Goal: Information Seeking & Learning: Learn about a topic

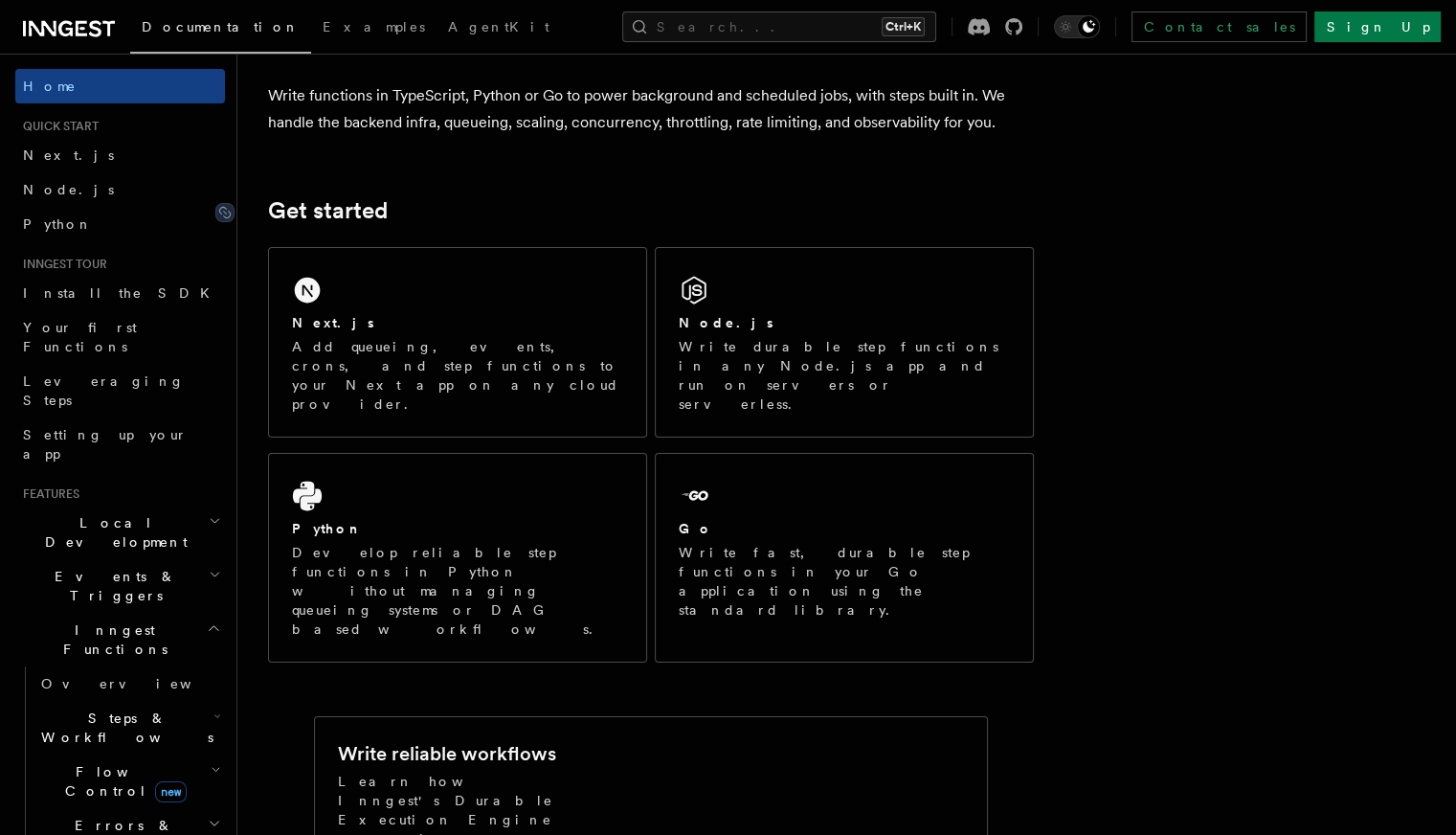
scroll to position [156, 0]
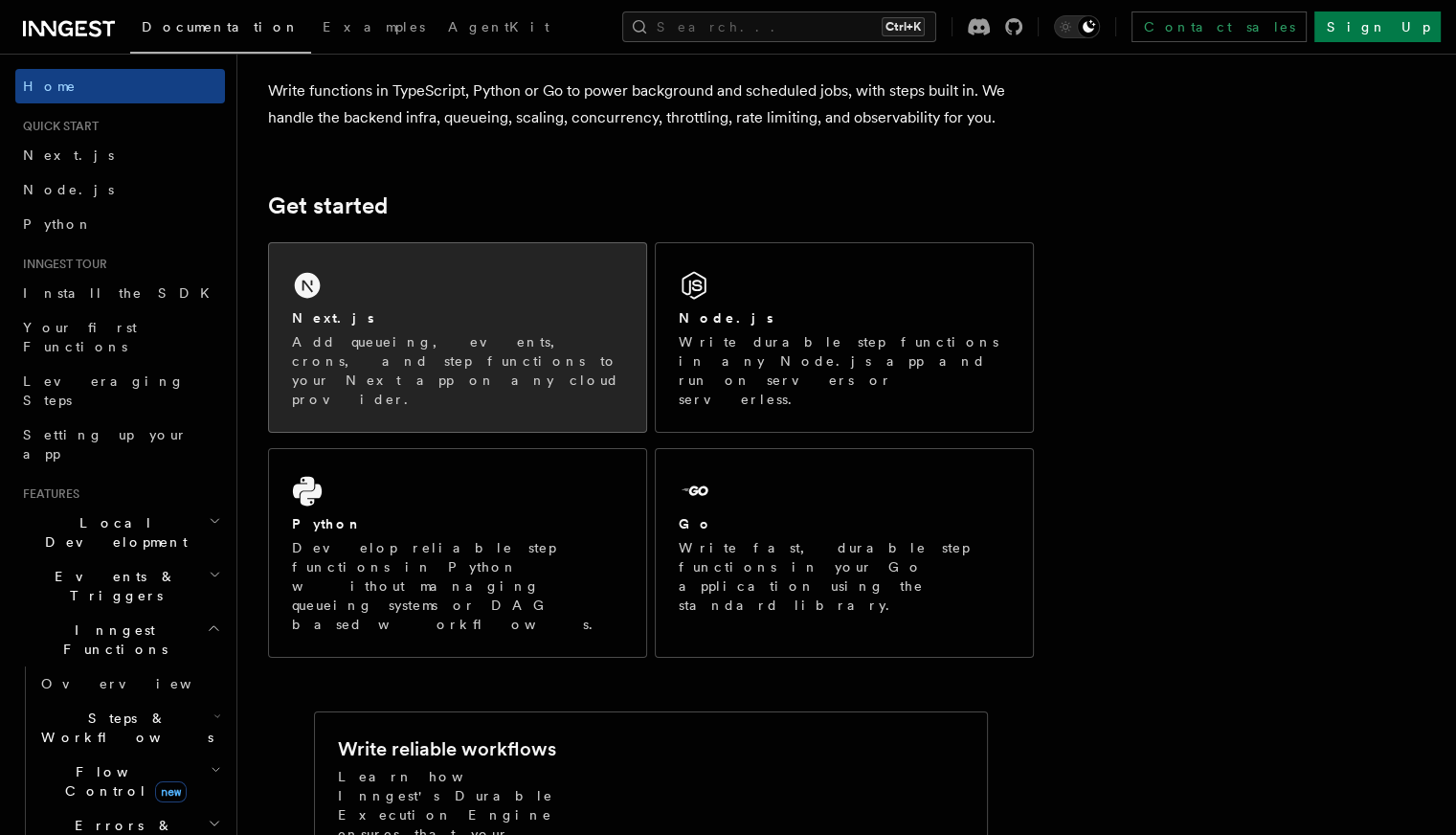
click at [401, 334] on p "Add queueing, events, crons, and step functions to your Next app on any cloud p…" at bounding box center [457, 371] width 331 height 76
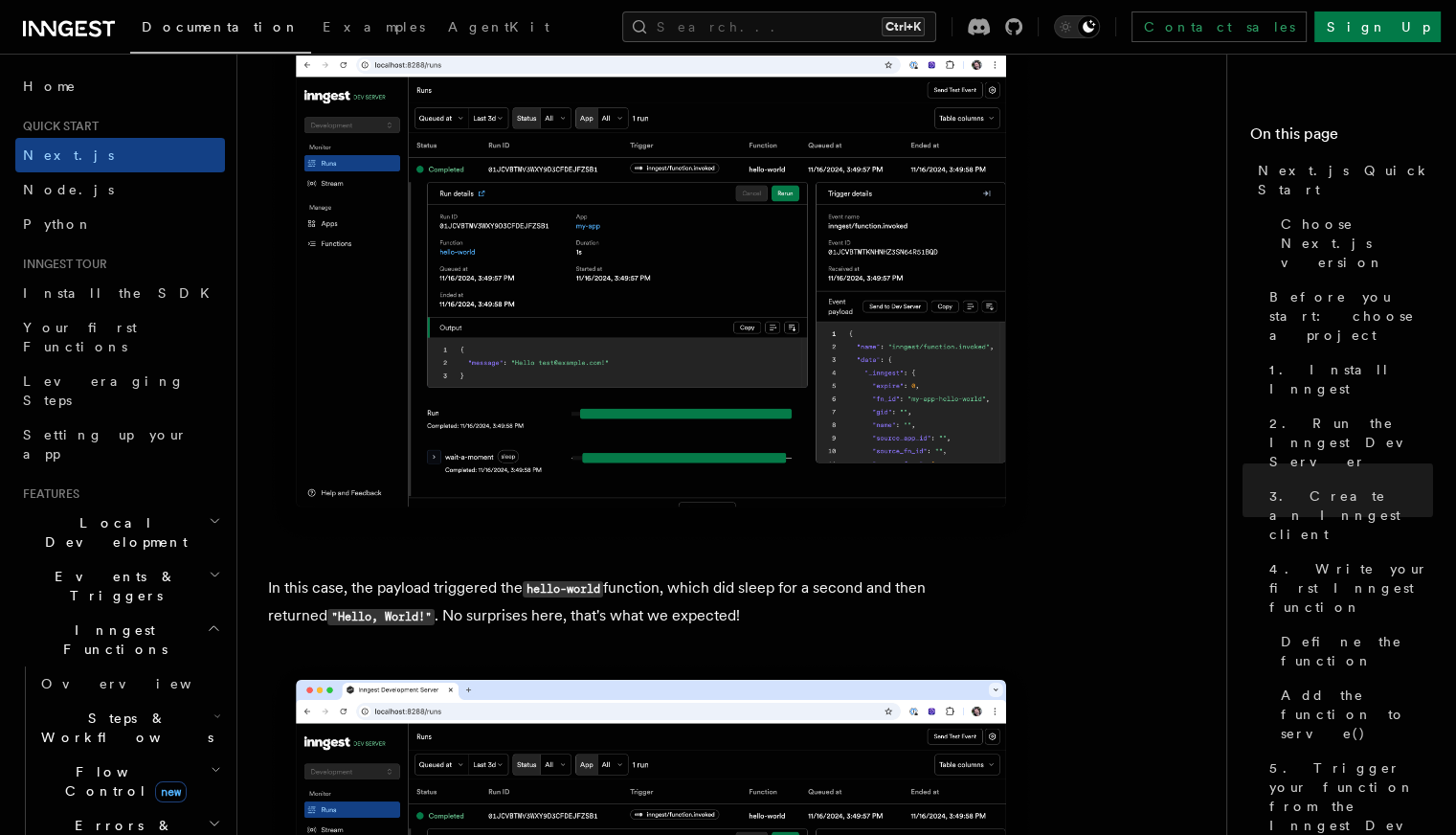
scroll to position [7250, 0]
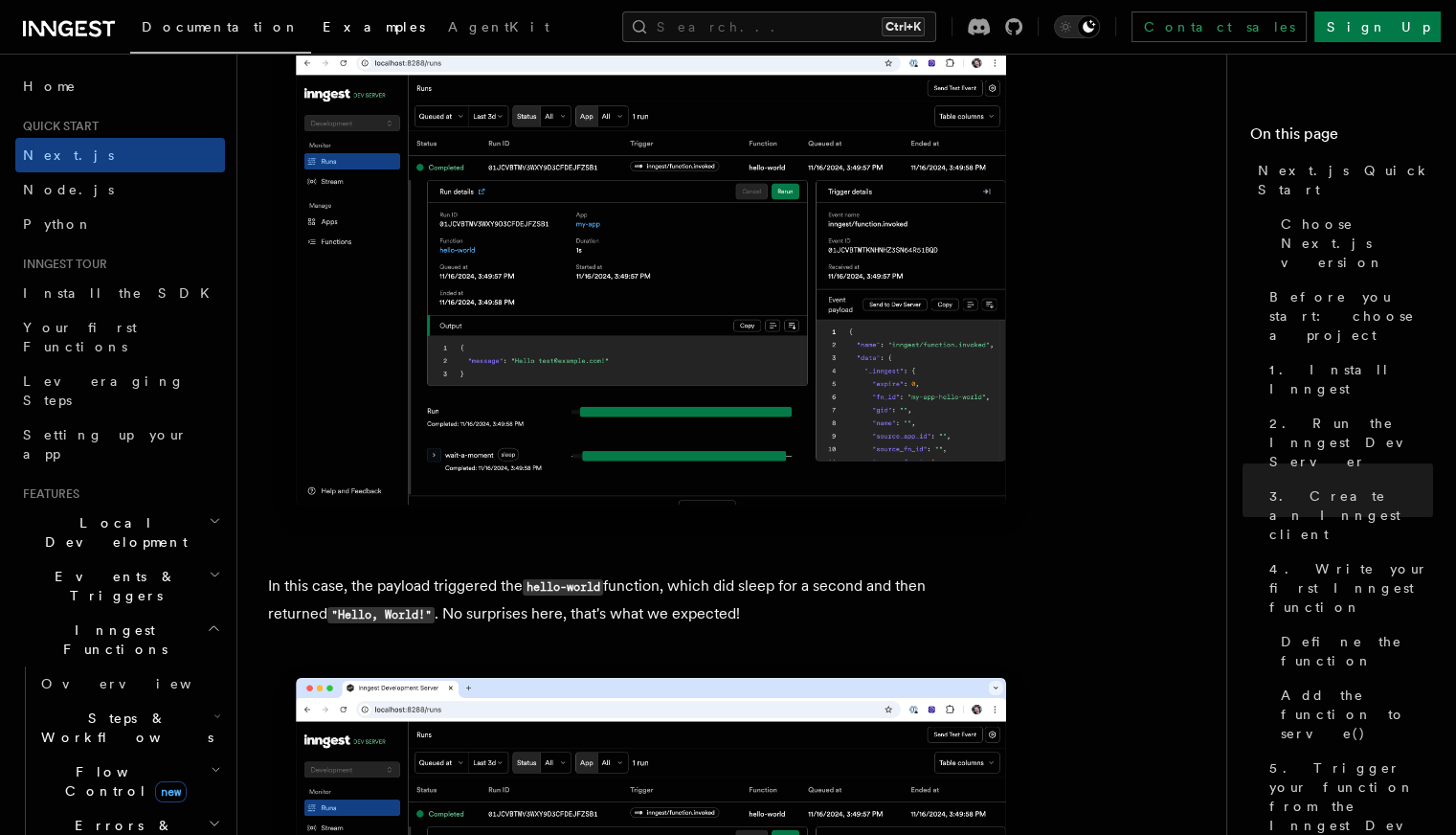
click at [311, 13] on link "Examples" at bounding box center [373, 28] width 125 height 46
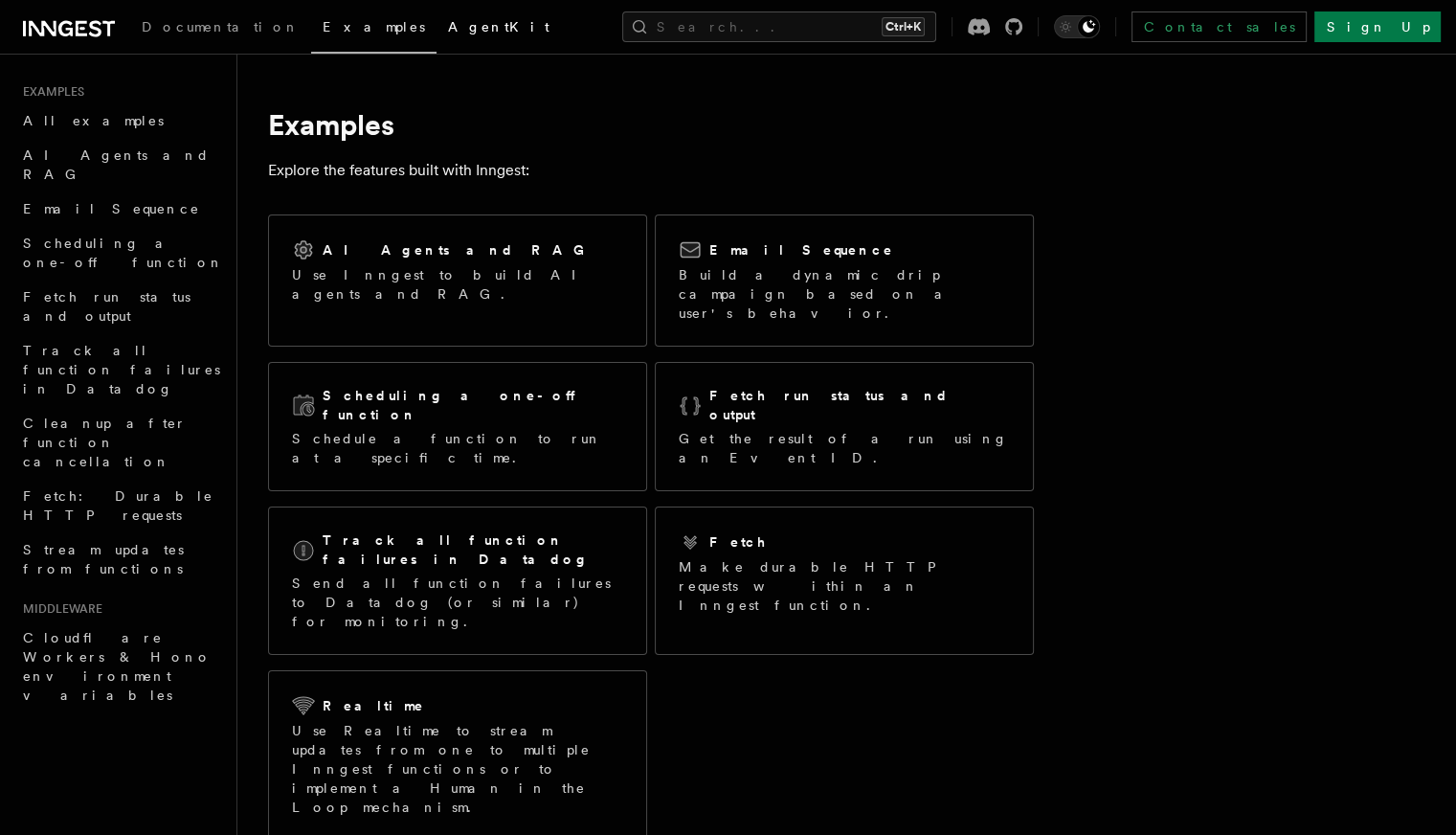
click at [448, 25] on span "AgentKit" at bounding box center [498, 27] width 102 height 16
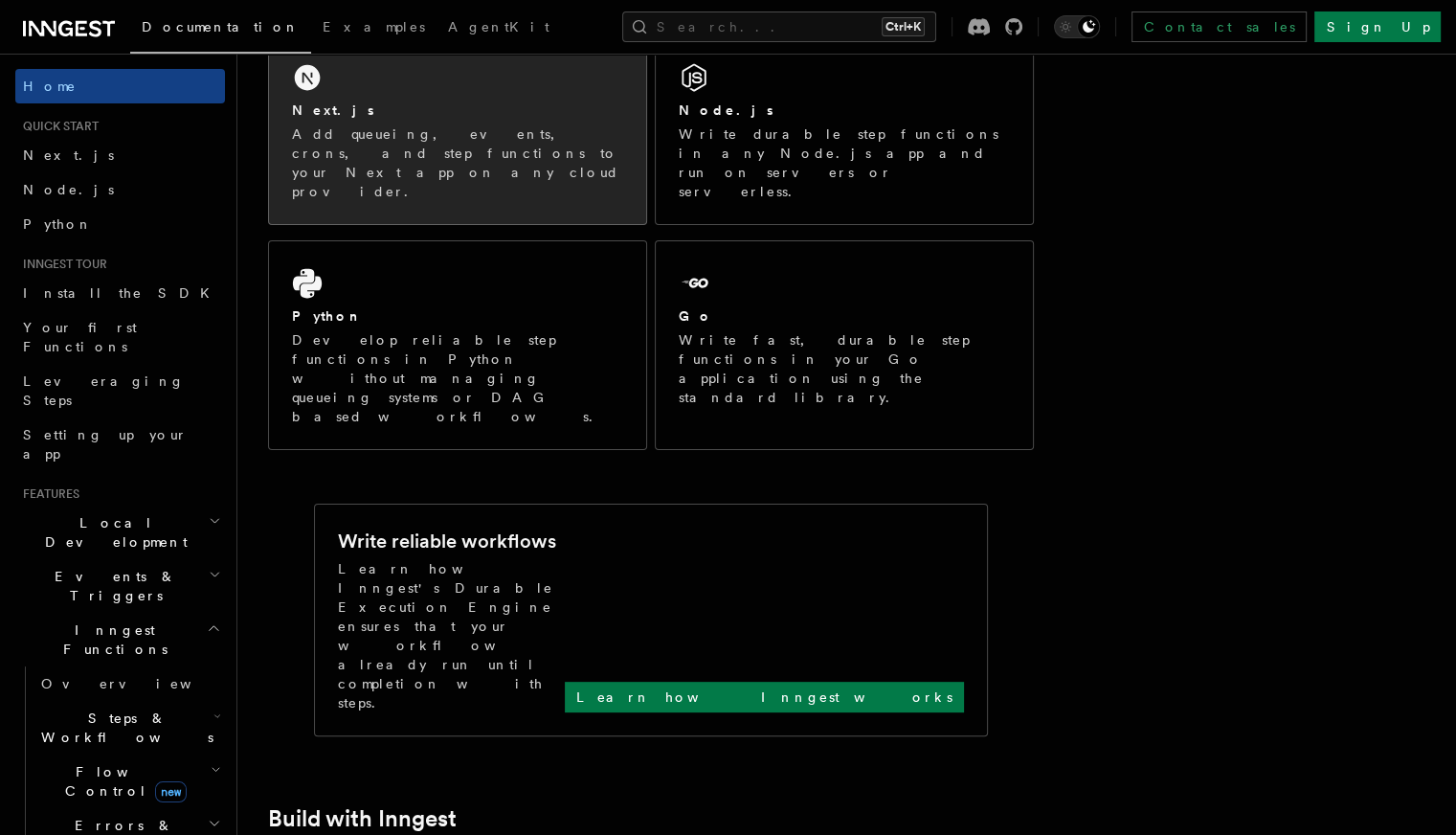
scroll to position [319, 0]
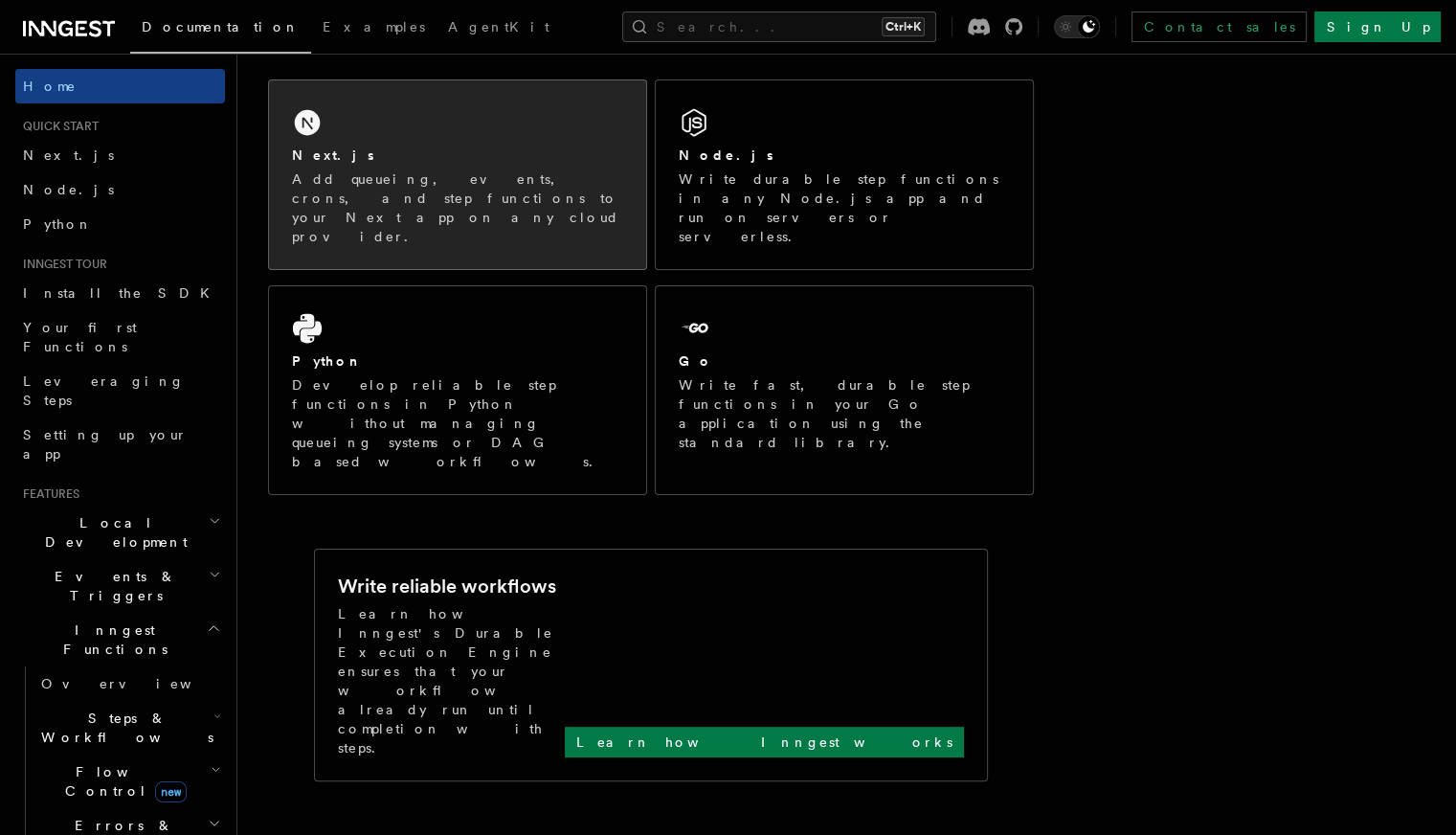
click at [570, 139] on div "Next.js Add queueing, events, crons, and step functions to your Next app on any…" at bounding box center [457, 174] width 377 height 189
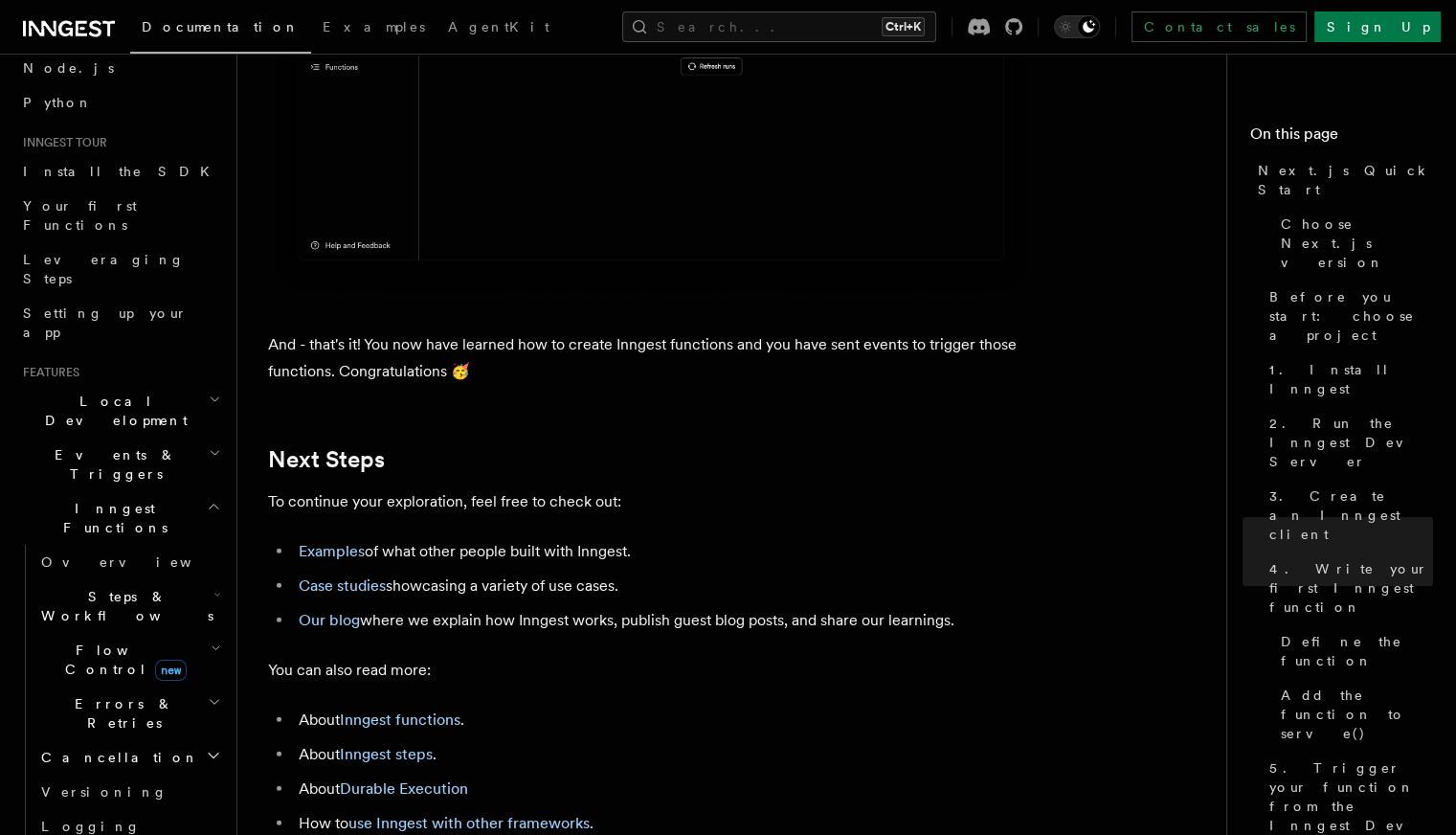
scroll to position [11626, 0]
click at [448, 30] on span "AgentKit" at bounding box center [498, 27] width 102 height 16
